Goal: Transaction & Acquisition: Purchase product/service

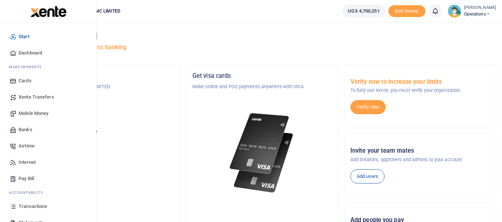
click at [35, 145] on span "Airtime" at bounding box center [27, 146] width 16 height 7
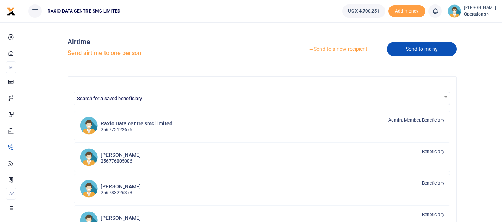
click at [430, 51] on link "Send to many" at bounding box center [422, 49] width 70 height 14
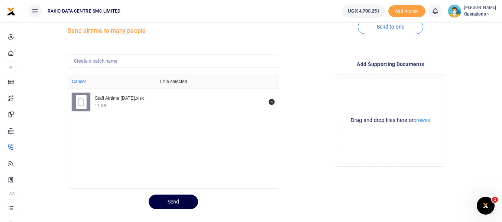
scroll to position [35, 0]
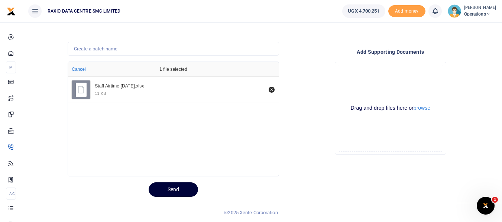
click at [180, 193] on button "Send" at bounding box center [173, 190] width 49 height 14
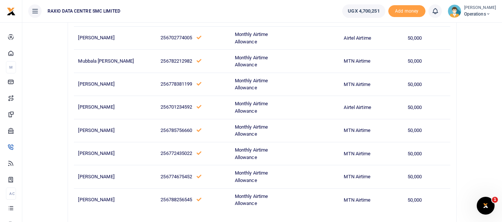
scroll to position [202, 0]
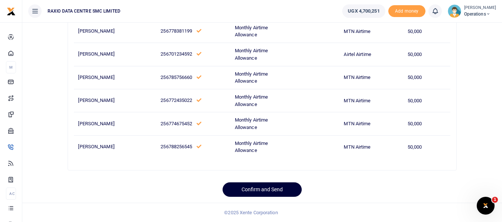
click at [259, 187] on button "Confirm and Send" at bounding box center [261, 190] width 79 height 14
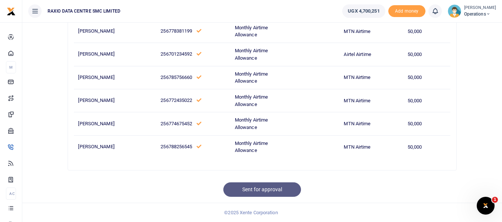
scroll to position [201, 0]
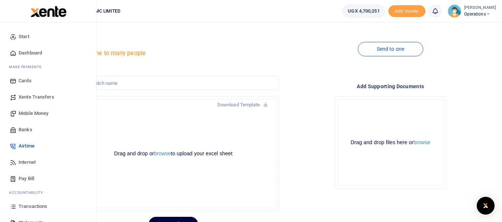
click at [40, 111] on span "Mobile Money" at bounding box center [34, 113] width 30 height 7
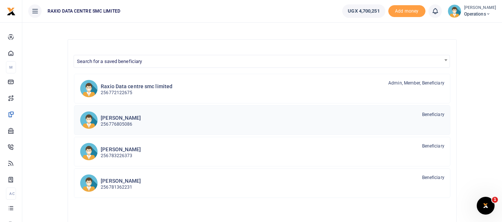
scroll to position [74, 0]
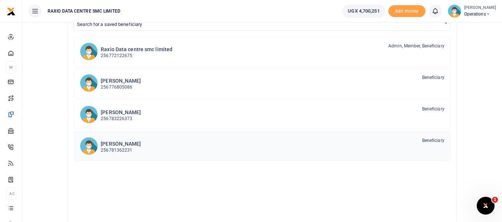
click at [354, 142] on div "Hellen Banura 256781362231 Beneficiary" at bounding box center [272, 145] width 343 height 17
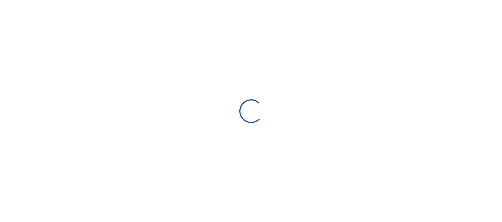
select select
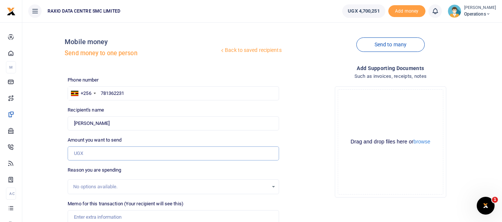
click at [123, 153] on input "Amount you want to send" at bounding box center [173, 154] width 211 height 14
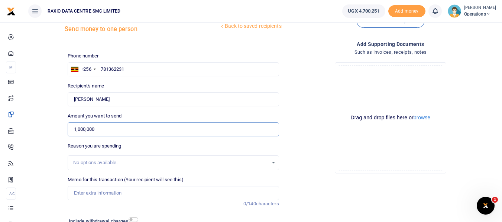
scroll to position [37, 0]
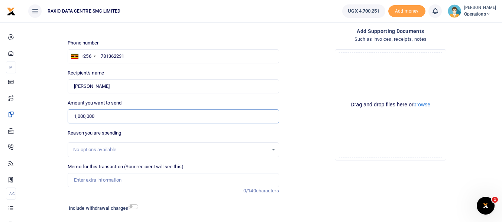
type input "1,000,000"
click at [134, 150] on div "No options available." at bounding box center [170, 149] width 195 height 7
click at [139, 185] on input "Memo for this transaction (Your recipient will see this)" at bounding box center [173, 180] width 211 height 14
type input "M"
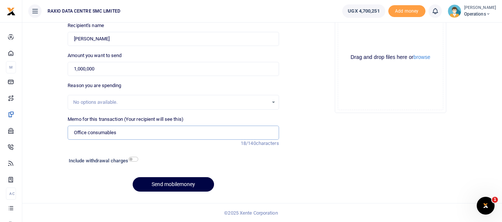
scroll to position [85, 0]
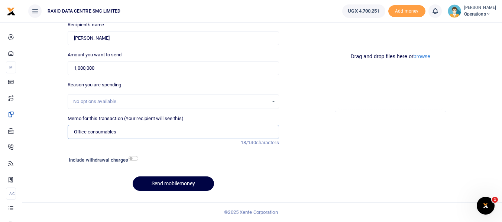
type input "Office consumables"
click at [401, 136] on div "Add supporting Documents Such as invoices, receipts, notes Drop your files here…" at bounding box center [390, 88] width 217 height 218
click at [135, 159] on input "checkbox" at bounding box center [133, 158] width 10 height 5
checkbox input "true"
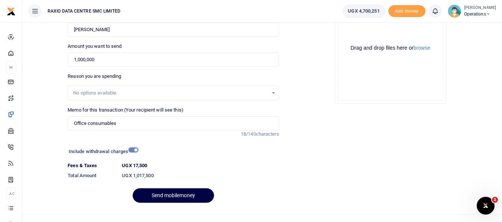
scroll to position [106, 0]
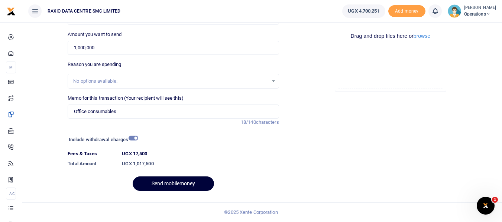
click at [180, 183] on button "Send mobilemoney" at bounding box center [173, 184] width 81 height 14
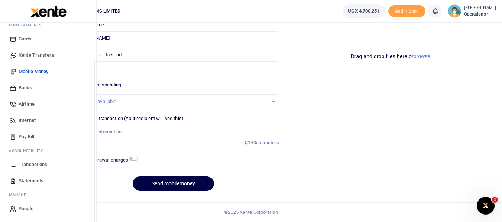
scroll to position [42, 0]
click at [39, 161] on span "Transactions" at bounding box center [33, 164] width 29 height 7
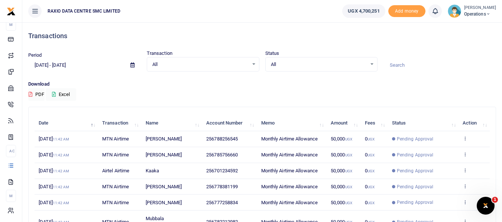
click at [75, 63] on input "[DATE] - [DATE]" at bounding box center [76, 65] width 96 height 13
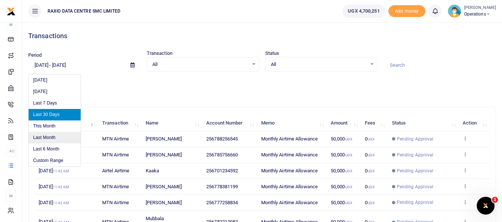
click at [63, 137] on li "Last Month" at bounding box center [55, 138] width 52 height 12
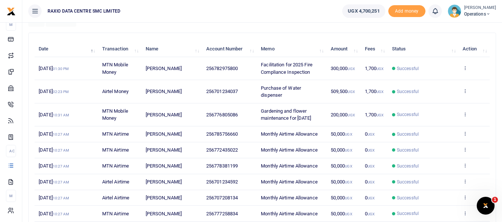
scroll to position [111, 0]
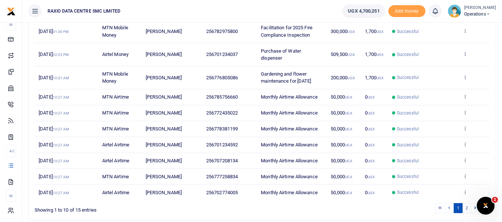
click at [168, 141] on td "Kaka Eliphaz" at bounding box center [171, 145] width 61 height 16
copy span "256701234592"
drag, startPoint x: 206, startPoint y: 146, endPoint x: 244, endPoint y: 150, distance: 37.8
click at [244, 150] on td "256701234592" at bounding box center [229, 145] width 55 height 16
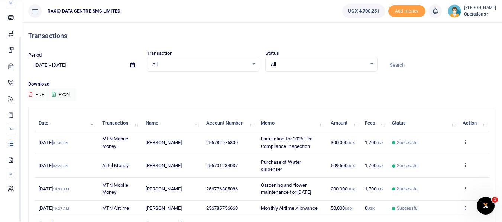
scroll to position [43, 0]
click at [95, 66] on input "08/01/2025 - 08/31/2025" at bounding box center [76, 65] width 96 height 13
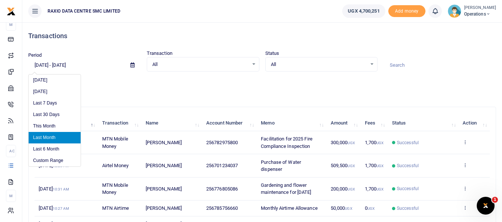
drag, startPoint x: 49, startPoint y: 79, endPoint x: 210, endPoint y: 102, distance: 162.5
click at [50, 79] on li "[DATE]" at bounding box center [55, 81] width 52 height 12
type input "09/01/2025 - 09/01/2025"
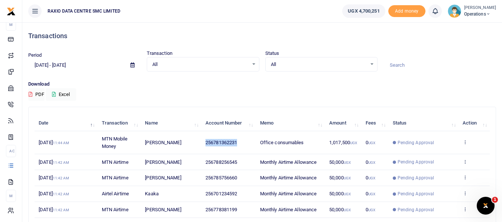
copy span "256781362231"
drag, startPoint x: 206, startPoint y: 143, endPoint x: 242, endPoint y: 146, distance: 36.1
click at [242, 146] on td "256781362231" at bounding box center [228, 142] width 55 height 23
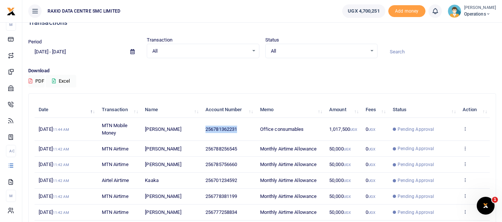
scroll to position [0, 0]
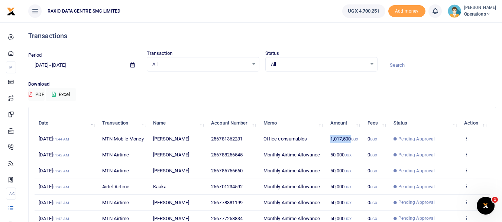
copy span "1,017,500"
drag, startPoint x: 330, startPoint y: 150, endPoint x: 351, endPoint y: 150, distance: 20.1
click at [351, 142] on span "1,017,500 UGX" at bounding box center [344, 139] width 28 height 6
